Goal: Transaction & Acquisition: Purchase product/service

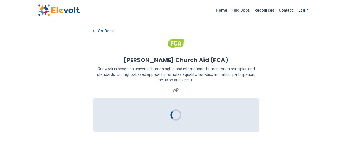
click at [312, 12] on link "Login" at bounding box center [303, 10] width 17 height 11
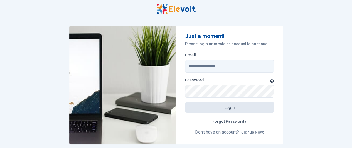
type input "**********"
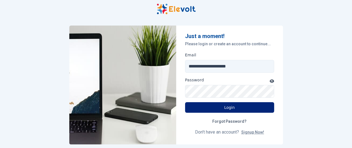
click at [240, 108] on button "Login" at bounding box center [229, 108] width 89 height 11
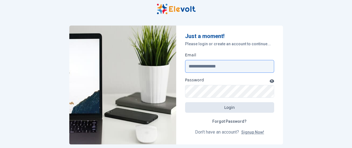
click at [212, 64] on input "Email" at bounding box center [229, 66] width 89 height 13
type input "**********"
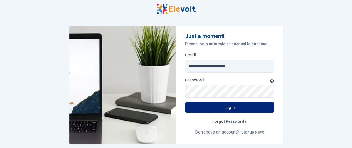
click at [243, 109] on button "Login" at bounding box center [229, 108] width 89 height 11
click at [242, 104] on button "Login" at bounding box center [229, 108] width 89 height 11
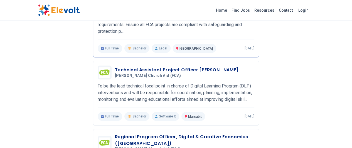
scroll to position [114, 0]
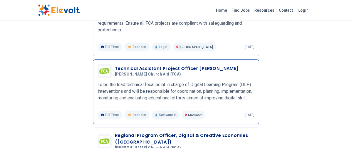
click at [172, 65] on h3 "Technical Assistant Project Officer [PERSON_NAME]" at bounding box center [177, 68] width 124 height 7
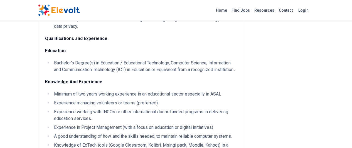
scroll to position [511, 0]
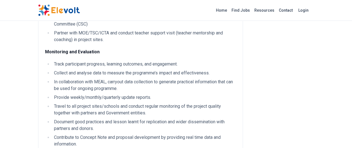
scroll to position [308, 0]
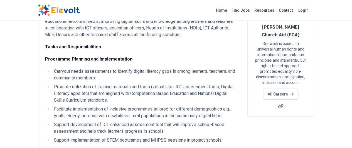
scroll to position [0, 0]
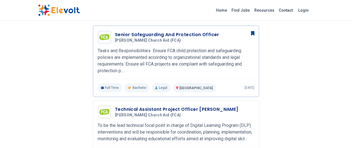
click at [252, 11] on link "Find Jobs" at bounding box center [241, 10] width 23 height 9
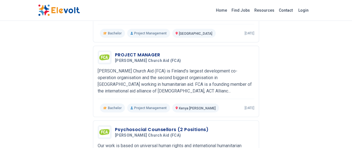
scroll to position [656, 0]
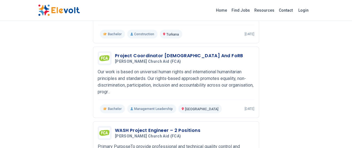
scroll to position [688, 0]
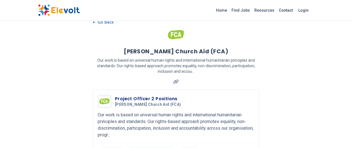
scroll to position [30, 0]
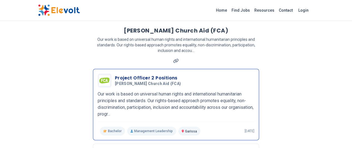
click at [115, 75] on h3 "Project Officer 2 Positions" at bounding box center [149, 78] width 69 height 7
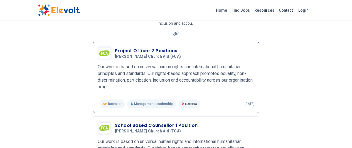
scroll to position [73, 0]
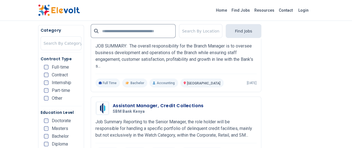
scroll to position [664, 0]
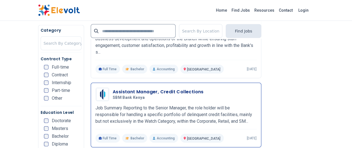
click at [214, 114] on div "Assistant Manager, Credit Collections SBM Bank Kenya 08/29/2025 09/28/2025 Nair…" at bounding box center [176, 115] width 171 height 65
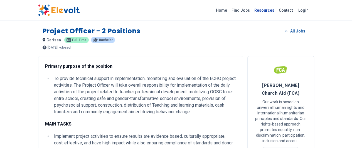
click at [277, 12] on link "Resources" at bounding box center [264, 10] width 25 height 9
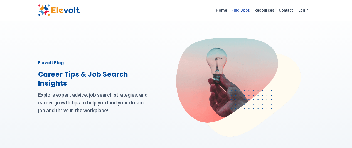
click at [252, 11] on link "Find Jobs" at bounding box center [241, 10] width 23 height 9
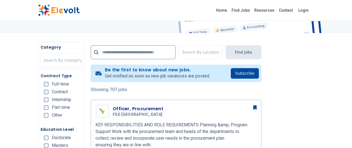
scroll to position [85, 0]
